Goal: Task Accomplishment & Management: Manage account settings

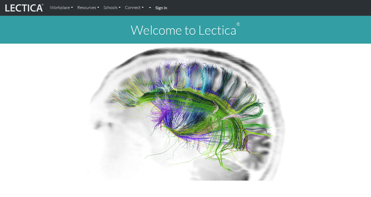
click at [150, 7] on link at bounding box center [149, 7] width 7 height 11
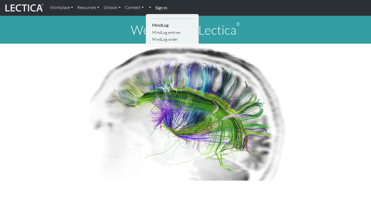
click at [161, 8] on strong "Sign in" at bounding box center [161, 7] width 12 height 5
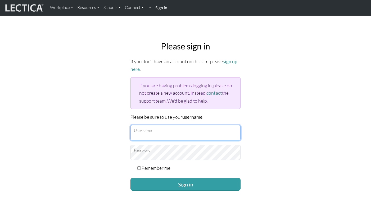
click at [159, 131] on input "Username" at bounding box center [186, 132] width 110 height 15
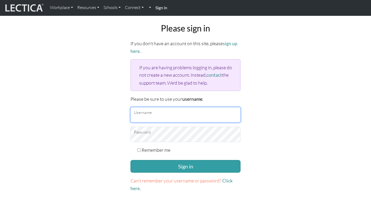
scroll to position [19, 0]
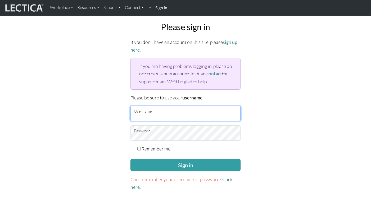
click at [159, 113] on input "Username" at bounding box center [186, 113] width 110 height 15
type input "mindlog5thstudent"
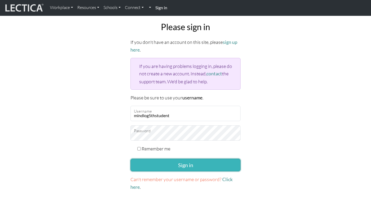
click at [187, 164] on button "Sign in" at bounding box center [186, 165] width 110 height 13
